Goal: Find specific page/section: Find specific page/section

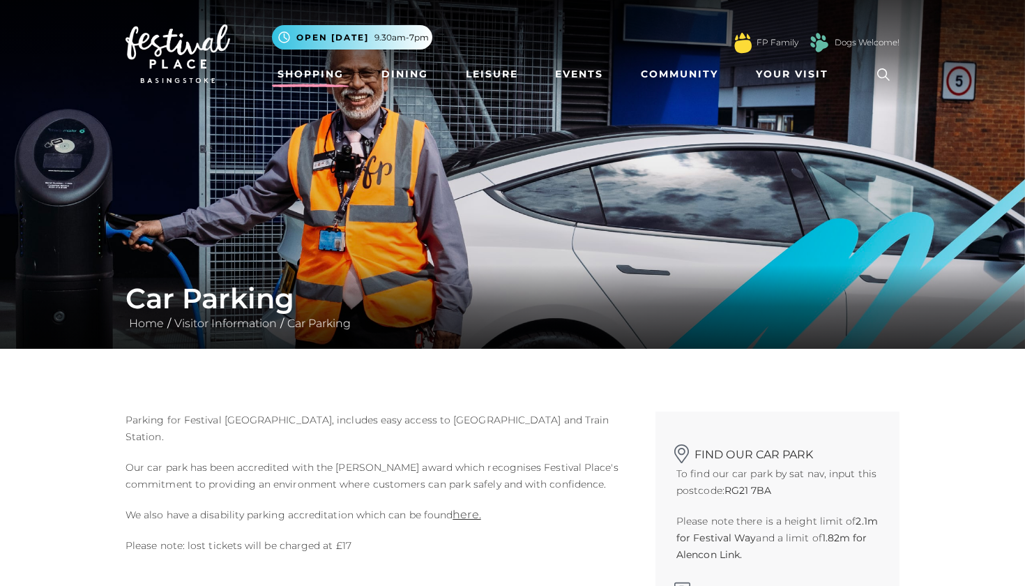
click at [311, 81] on link "Shopping" at bounding box center [310, 74] width 77 height 26
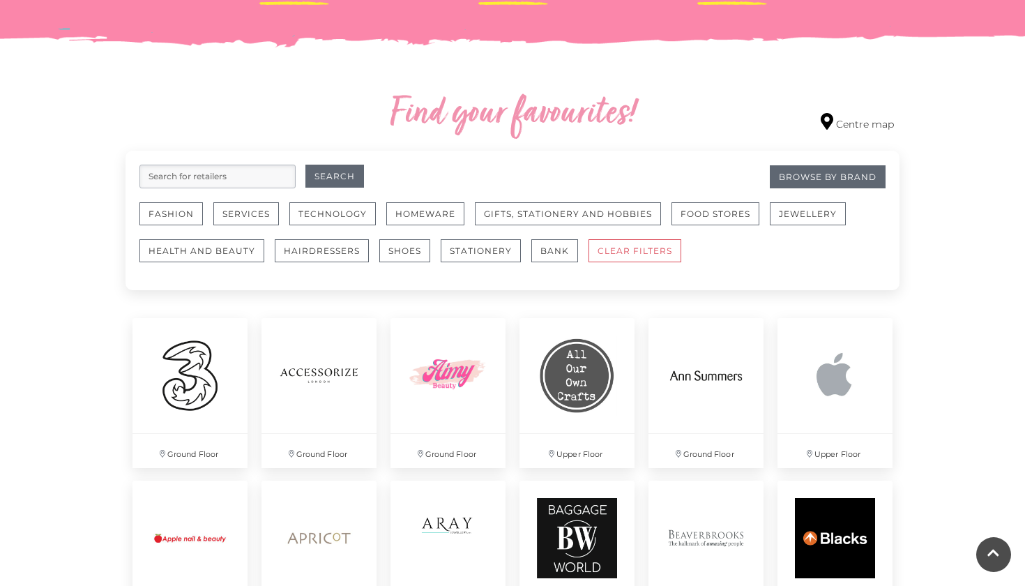
scroll to position [731, 0]
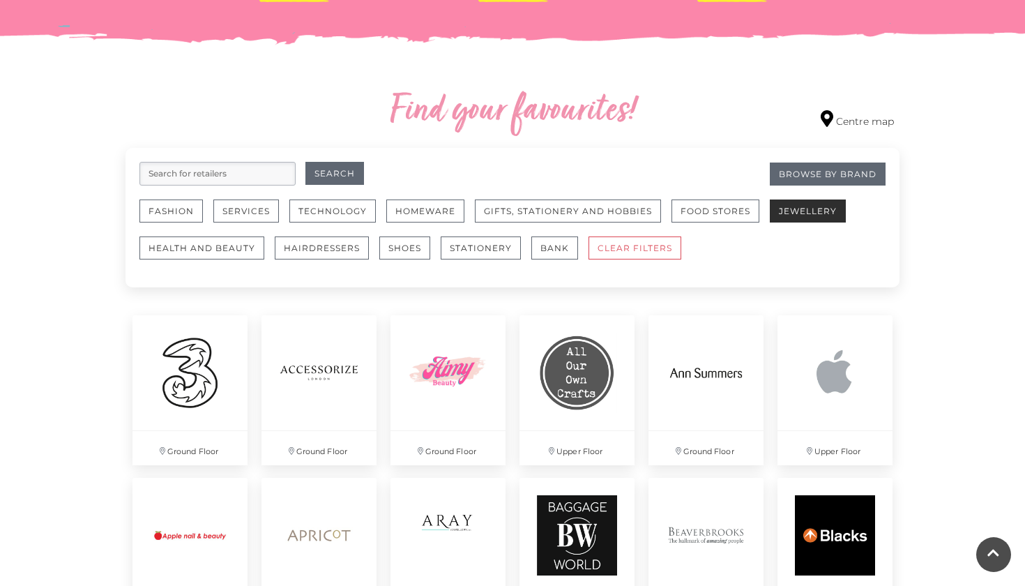
click at [818, 204] on button "Jewellery" at bounding box center [808, 210] width 76 height 23
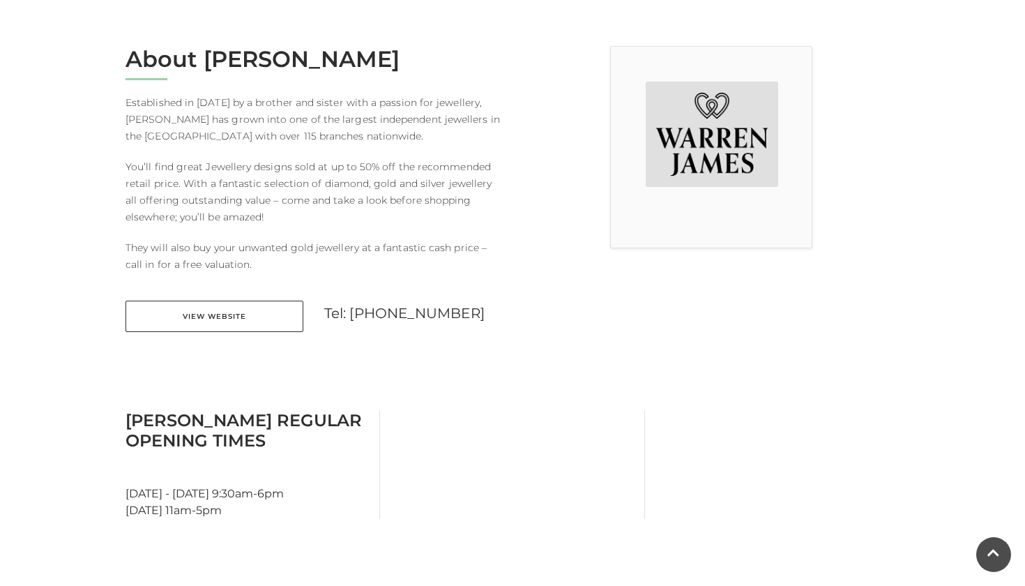
scroll to position [374, 0]
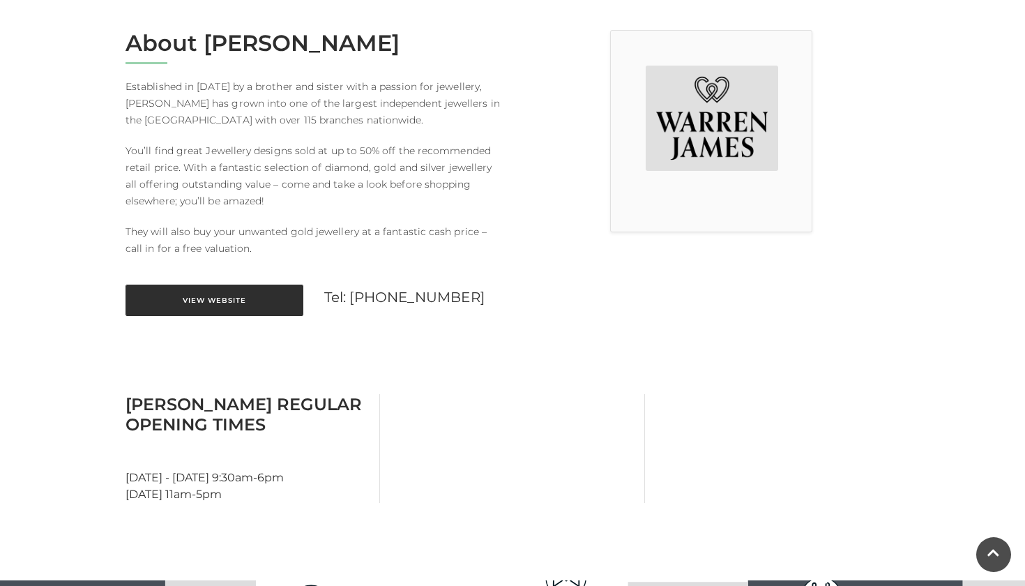
click at [245, 303] on link "View Website" at bounding box center [214, 299] width 178 height 31
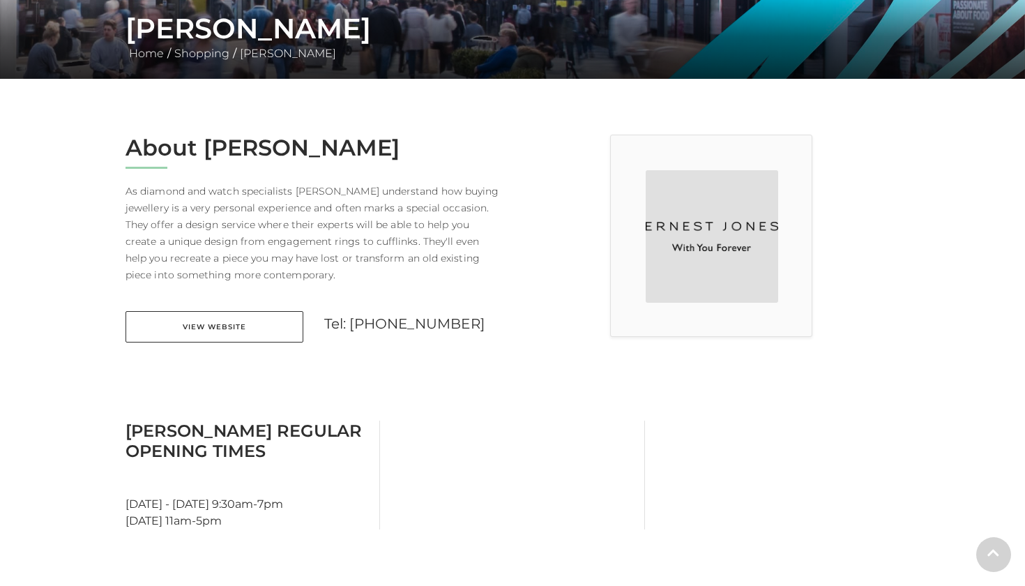
scroll to position [273, 0]
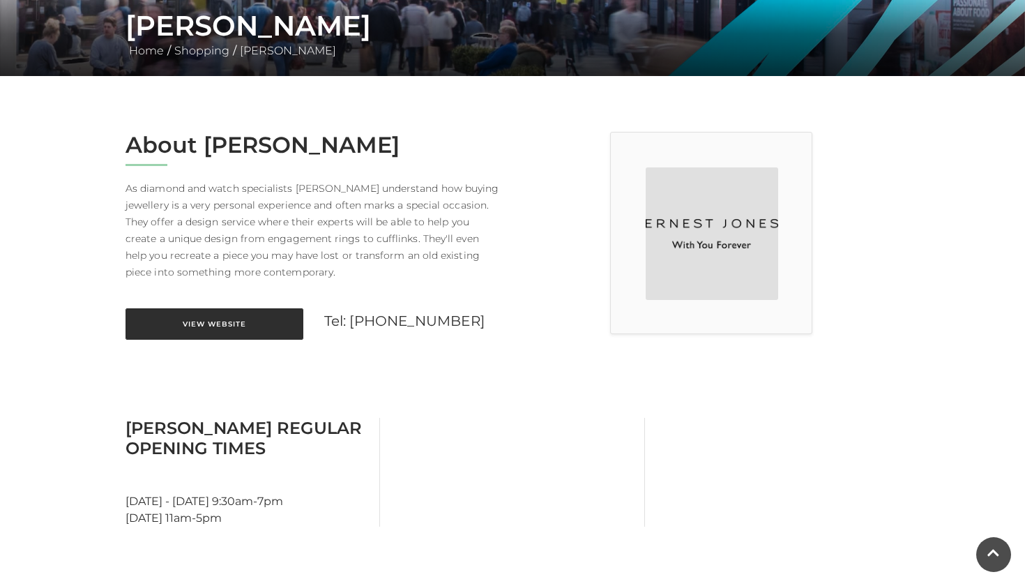
click at [218, 324] on link "View Website" at bounding box center [214, 323] width 178 height 31
